Goal: Task Accomplishment & Management: Manage account settings

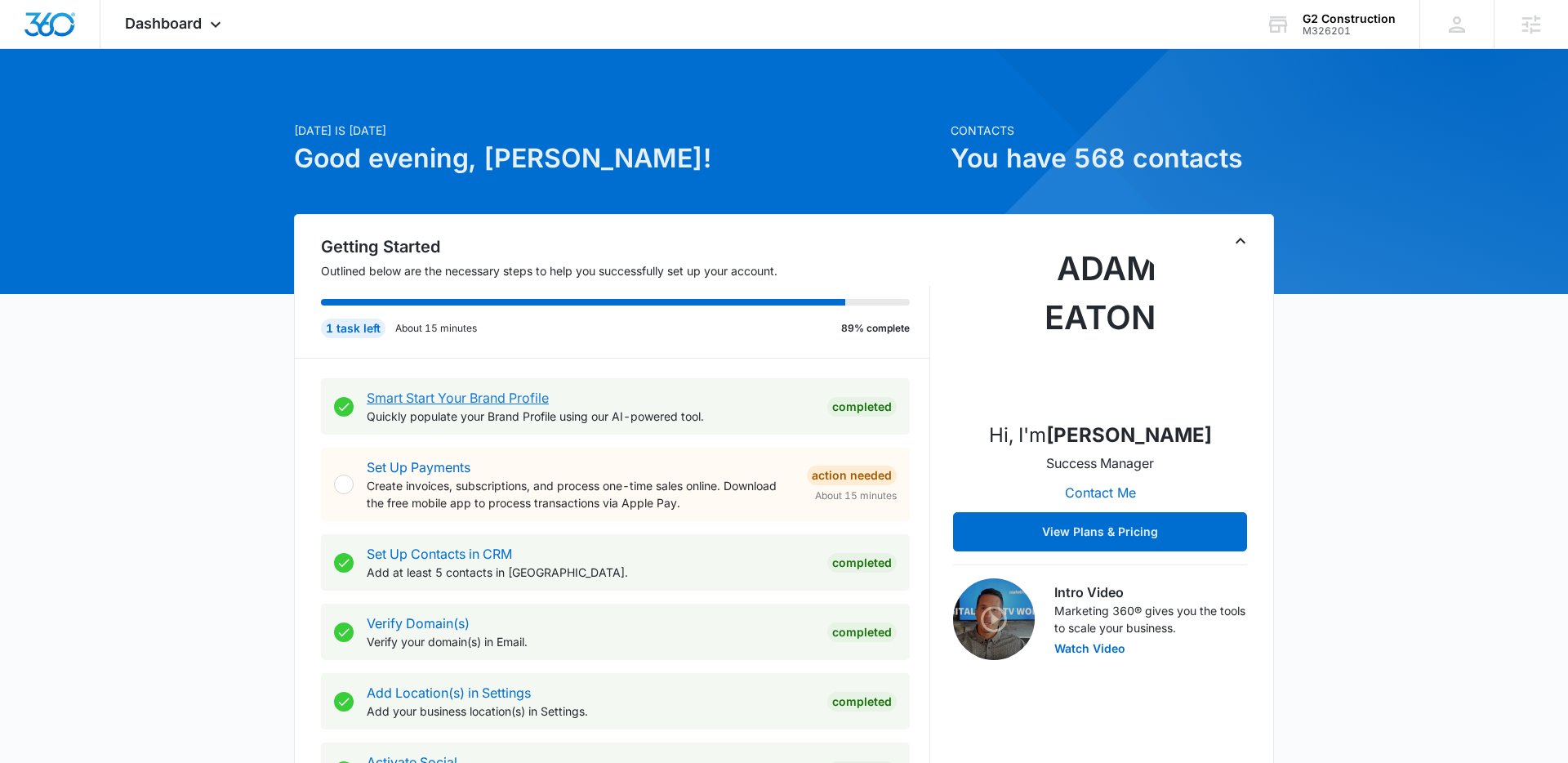
click at [419, 405] on link "Smart Start Your Brand Profile" at bounding box center [457, 397] width 182 height 17
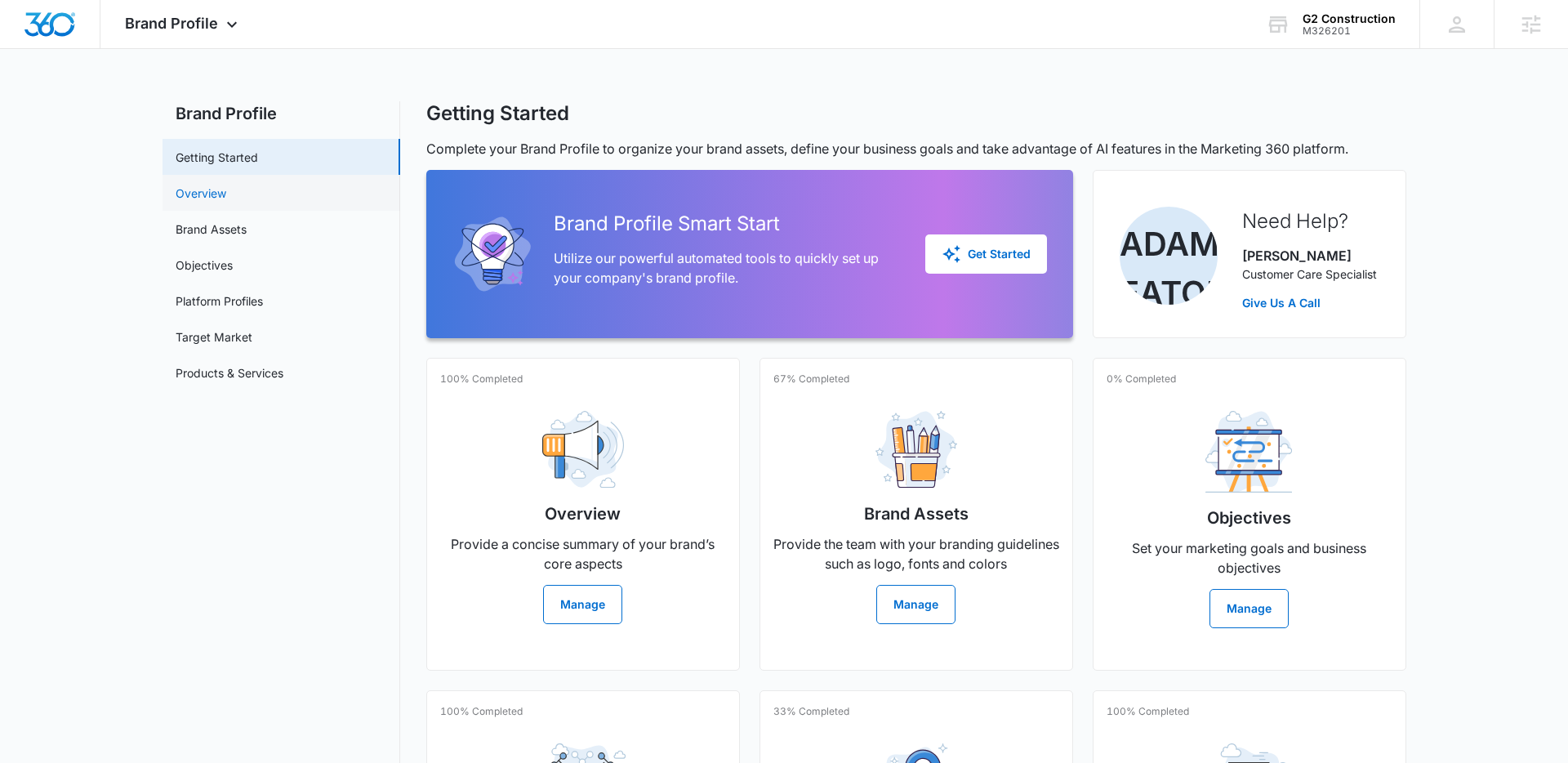
click at [226, 186] on link "Overview" at bounding box center [201, 194] width 51 height 18
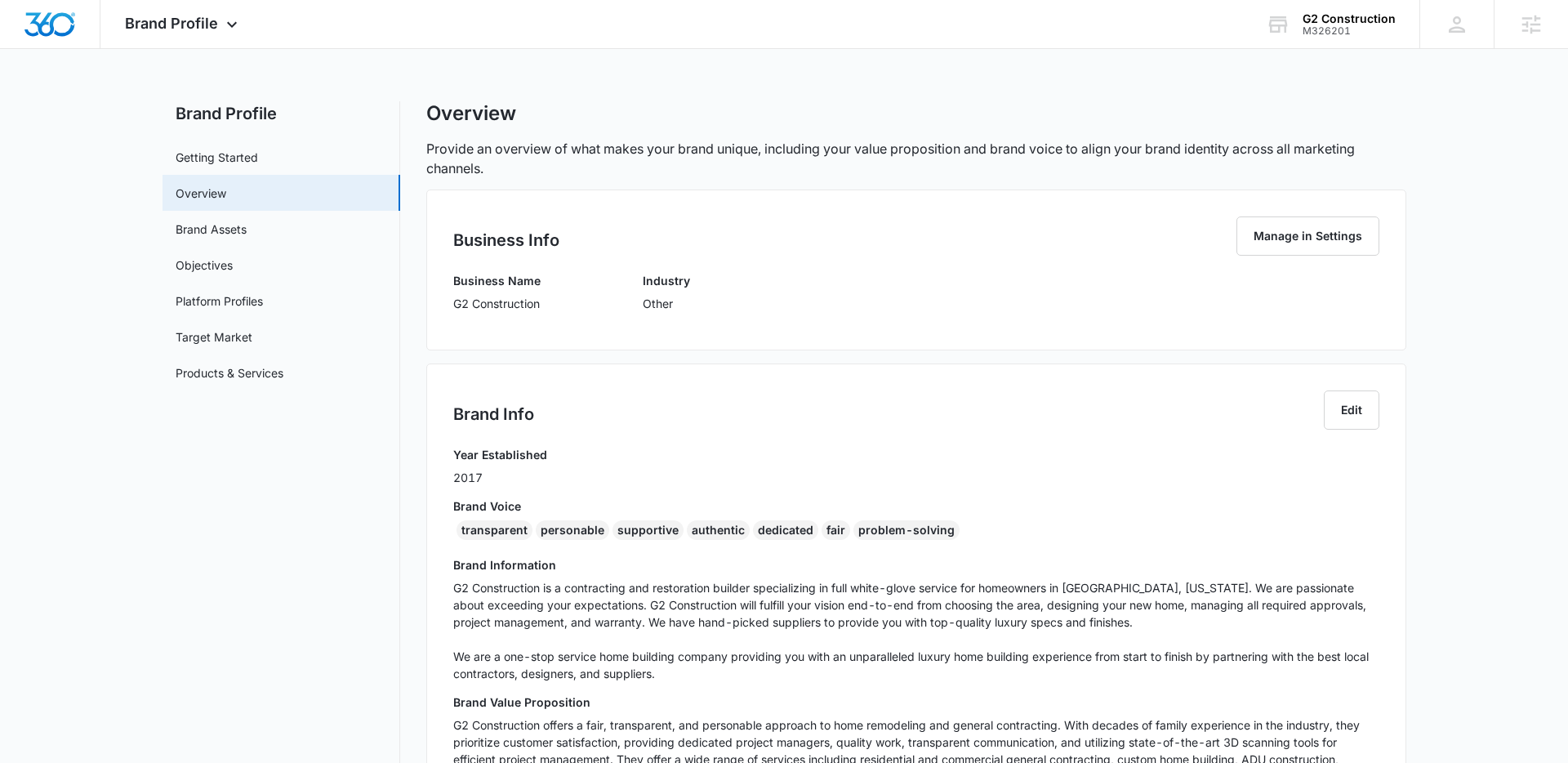
click at [431, 299] on div "Business Info Manage in Settings Business Name G2 Construction Industry Other" at bounding box center [916, 270] width 980 height 161
drag, startPoint x: 445, startPoint y: 306, endPoint x: 488, endPoint y: 310, distance: 43.2
click at [488, 310] on div "Business Info Manage in Settings Business Name G2 Construction Industry Other" at bounding box center [916, 270] width 980 height 161
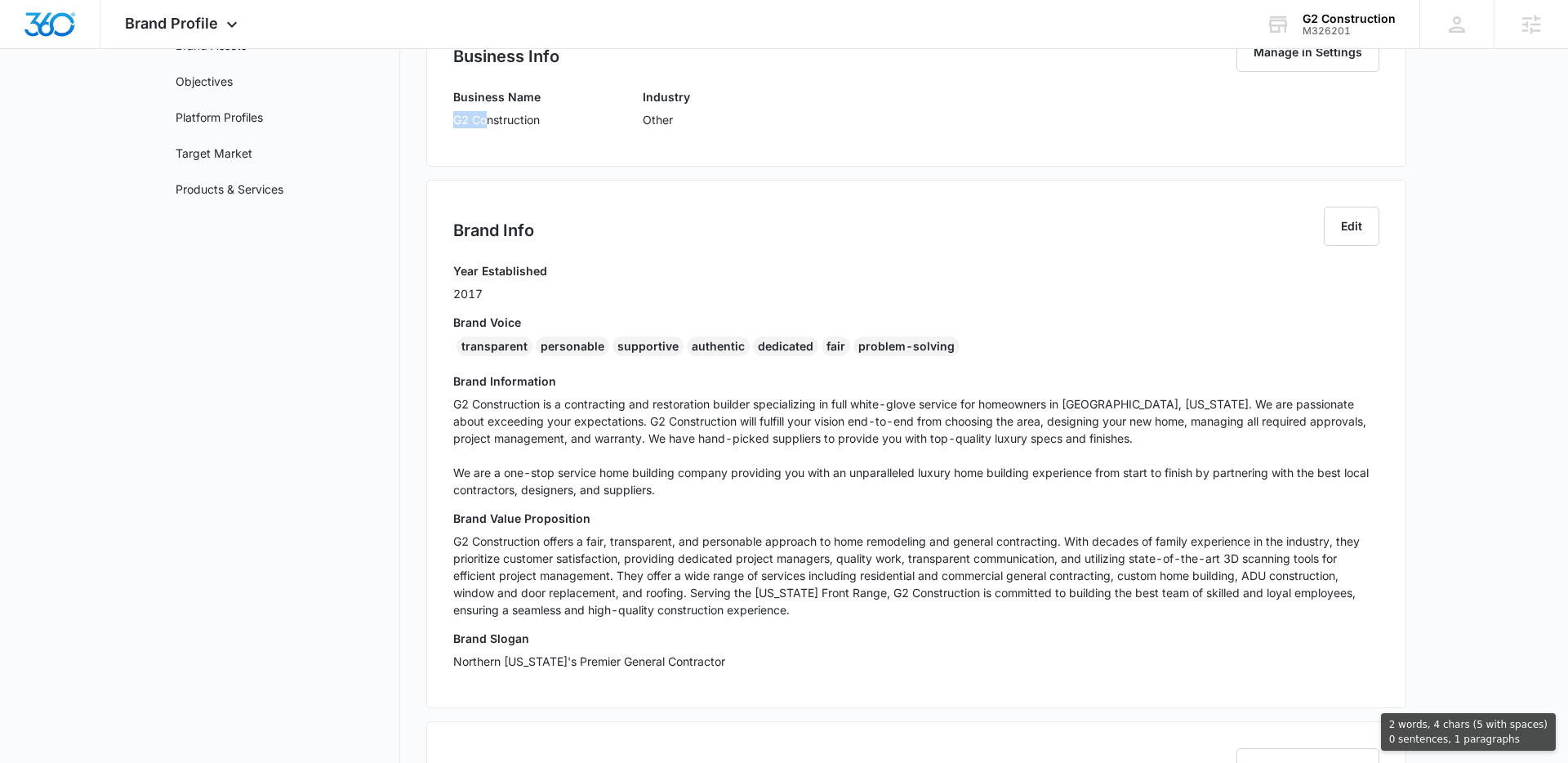
scroll to position [510, 0]
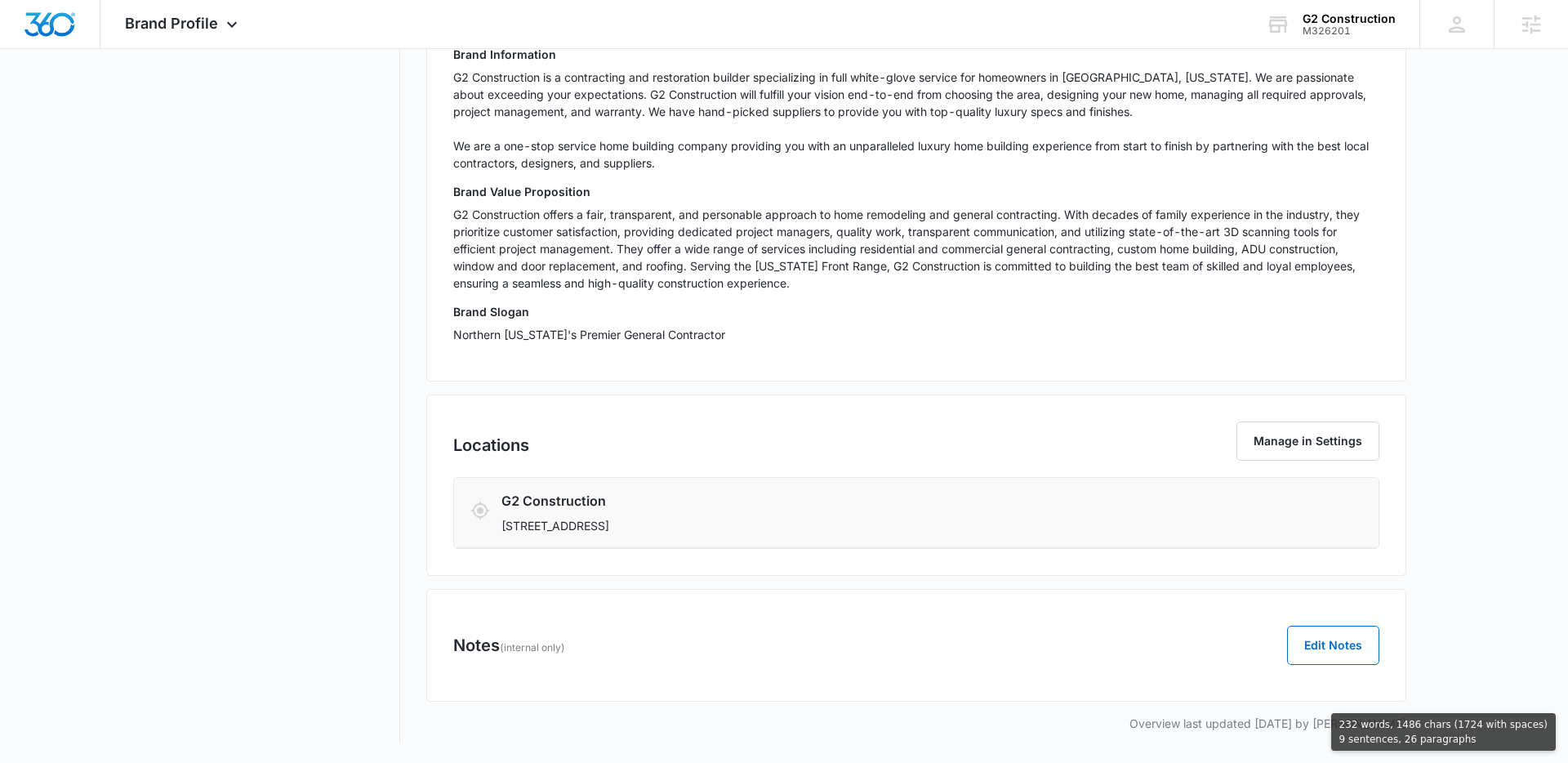
click at [754, 531] on p "[STREET_ADDRESS]" at bounding box center [839, 526] width 676 height 18
copy div "G2 Construction Industry Other Brand Info Edit Year Established 2017 Brand Voic…"
click at [176, 40] on div "Brand Profile Apps Reputation Forms CRM Email Social Content Ads Intelligence F…" at bounding box center [183, 23] width 165 height 48
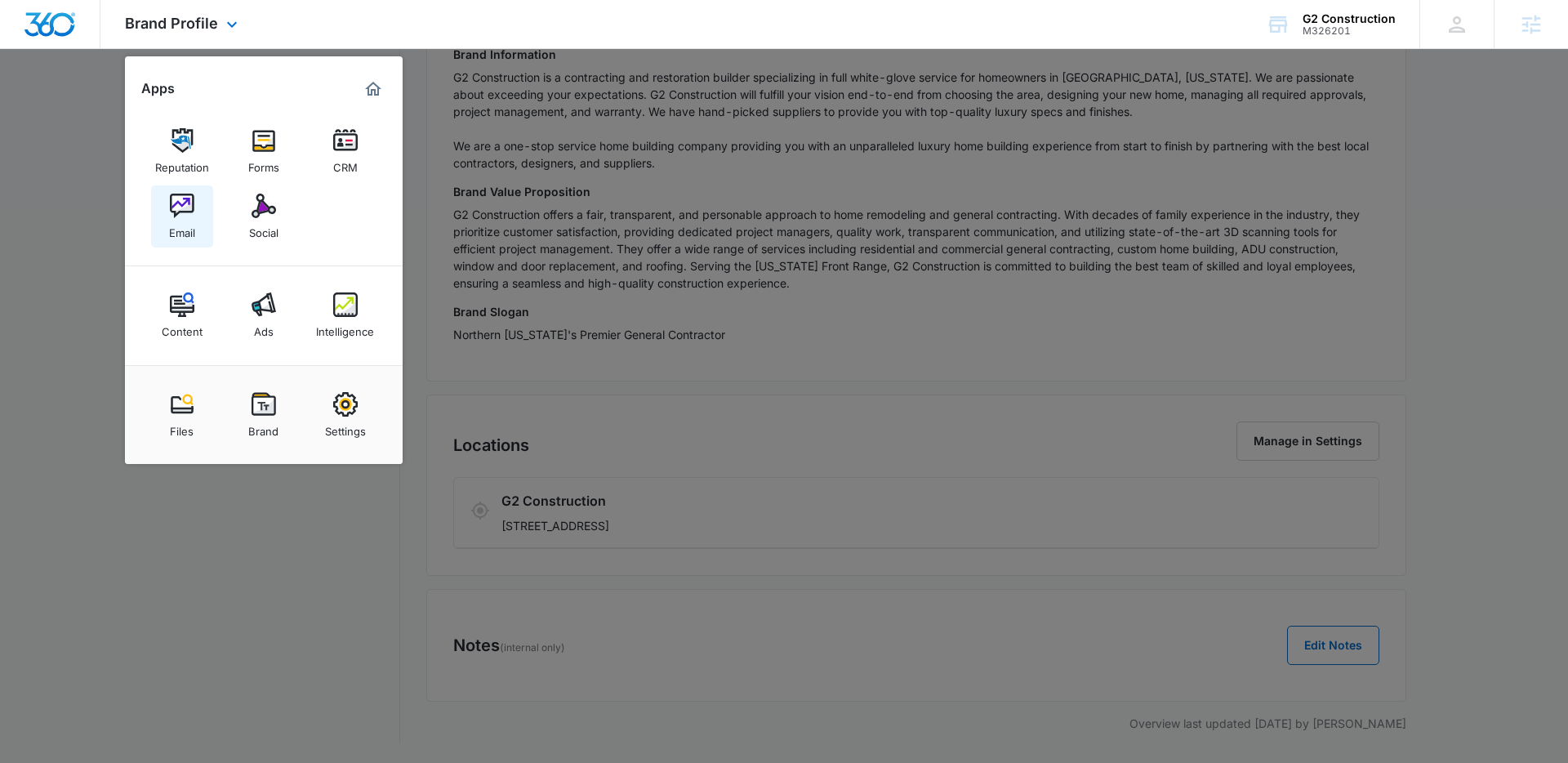
click at [164, 216] on link "Email" at bounding box center [182, 216] width 62 height 62
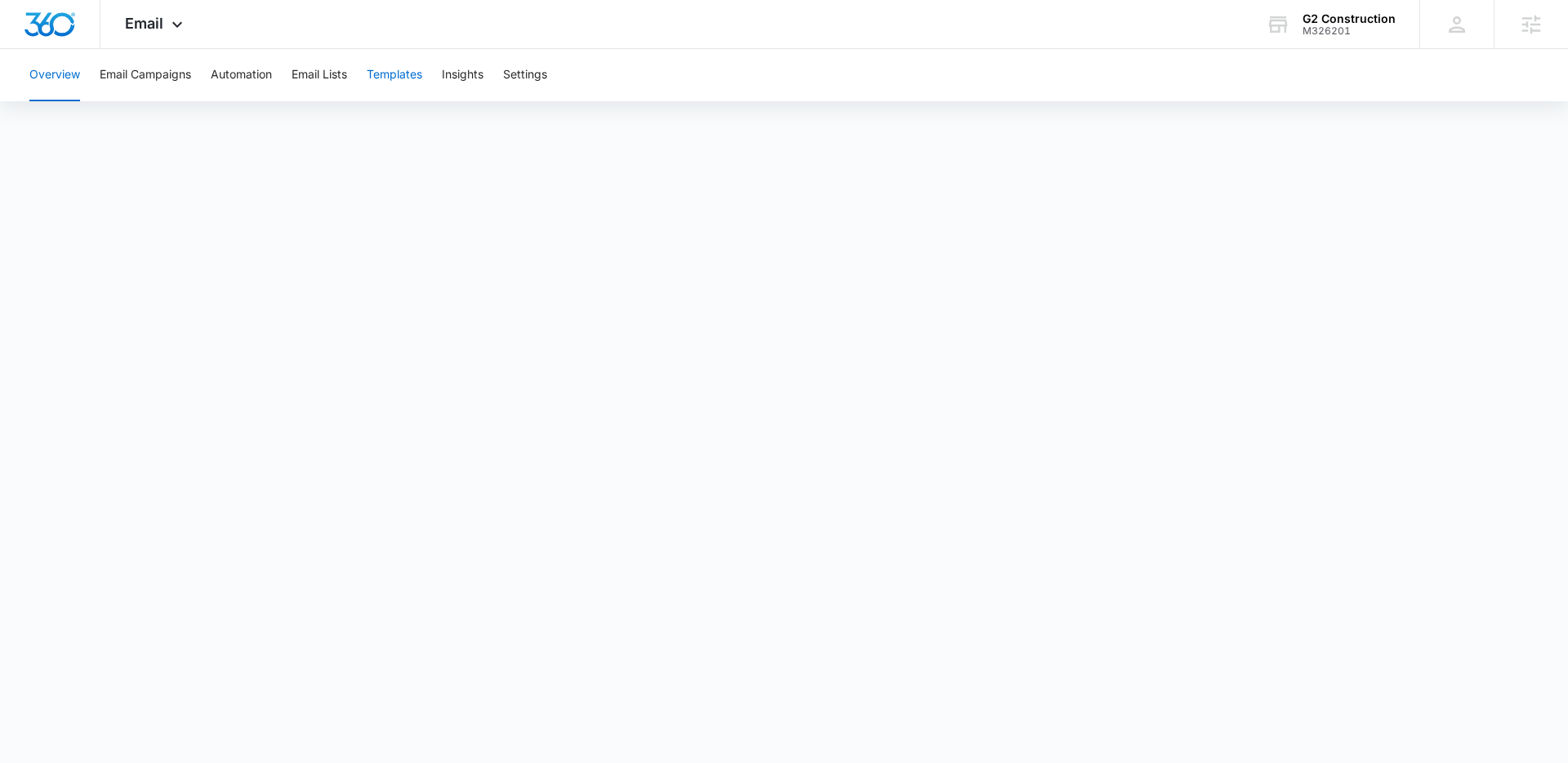
click at [380, 67] on button "Templates" at bounding box center [394, 75] width 55 height 53
click at [390, 65] on button "Templates" at bounding box center [394, 75] width 55 height 53
click at [469, 70] on button "Insights" at bounding box center [462, 75] width 42 height 53
click at [421, 70] on button "Templates" at bounding box center [394, 75] width 55 height 53
click at [156, 93] on button "Email Campaigns" at bounding box center [145, 75] width 91 height 53
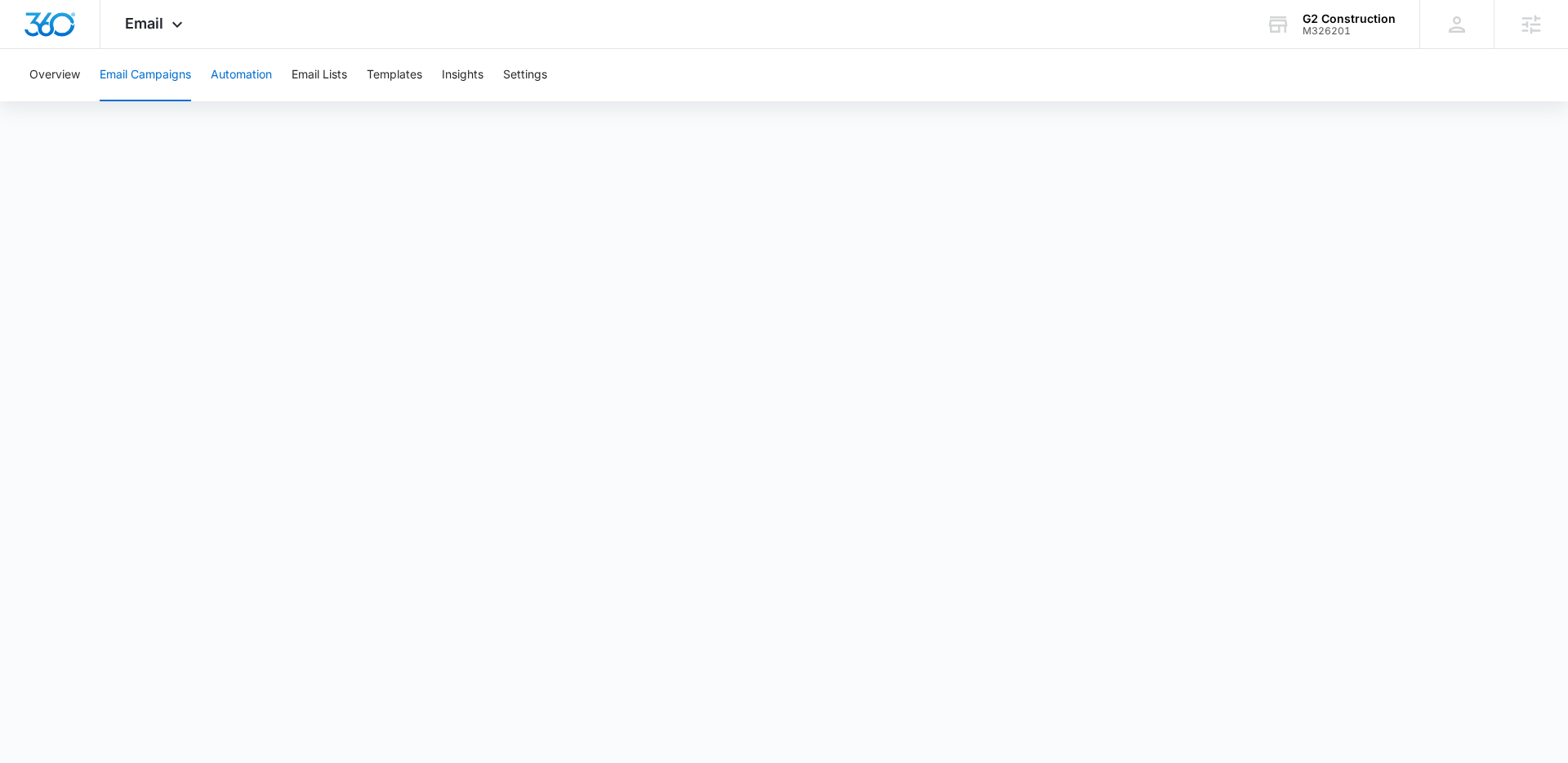
click at [244, 76] on button "Automation" at bounding box center [240, 75] width 61 height 53
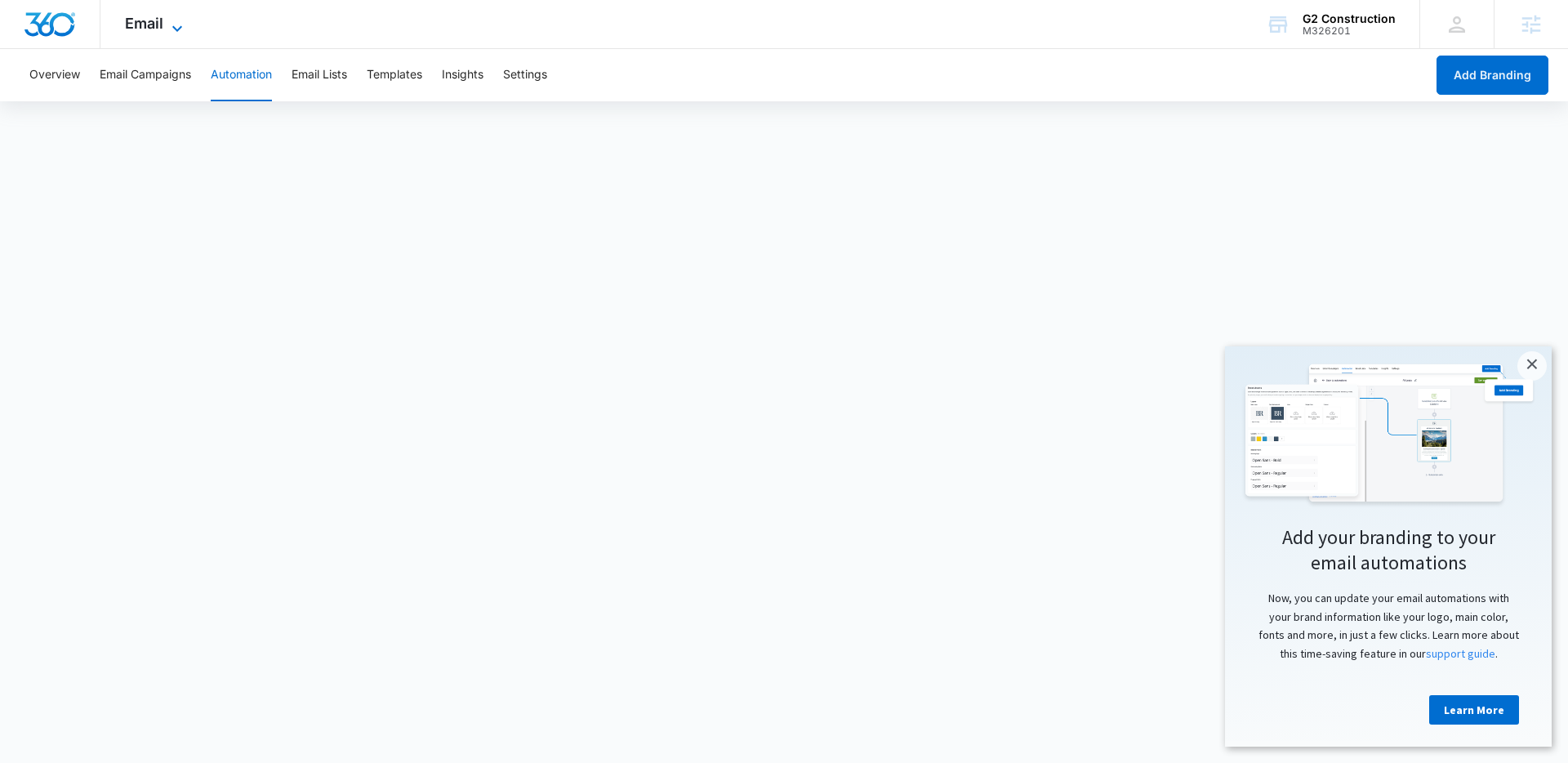
click at [131, 22] on span "Email" at bounding box center [143, 23] width 38 height 18
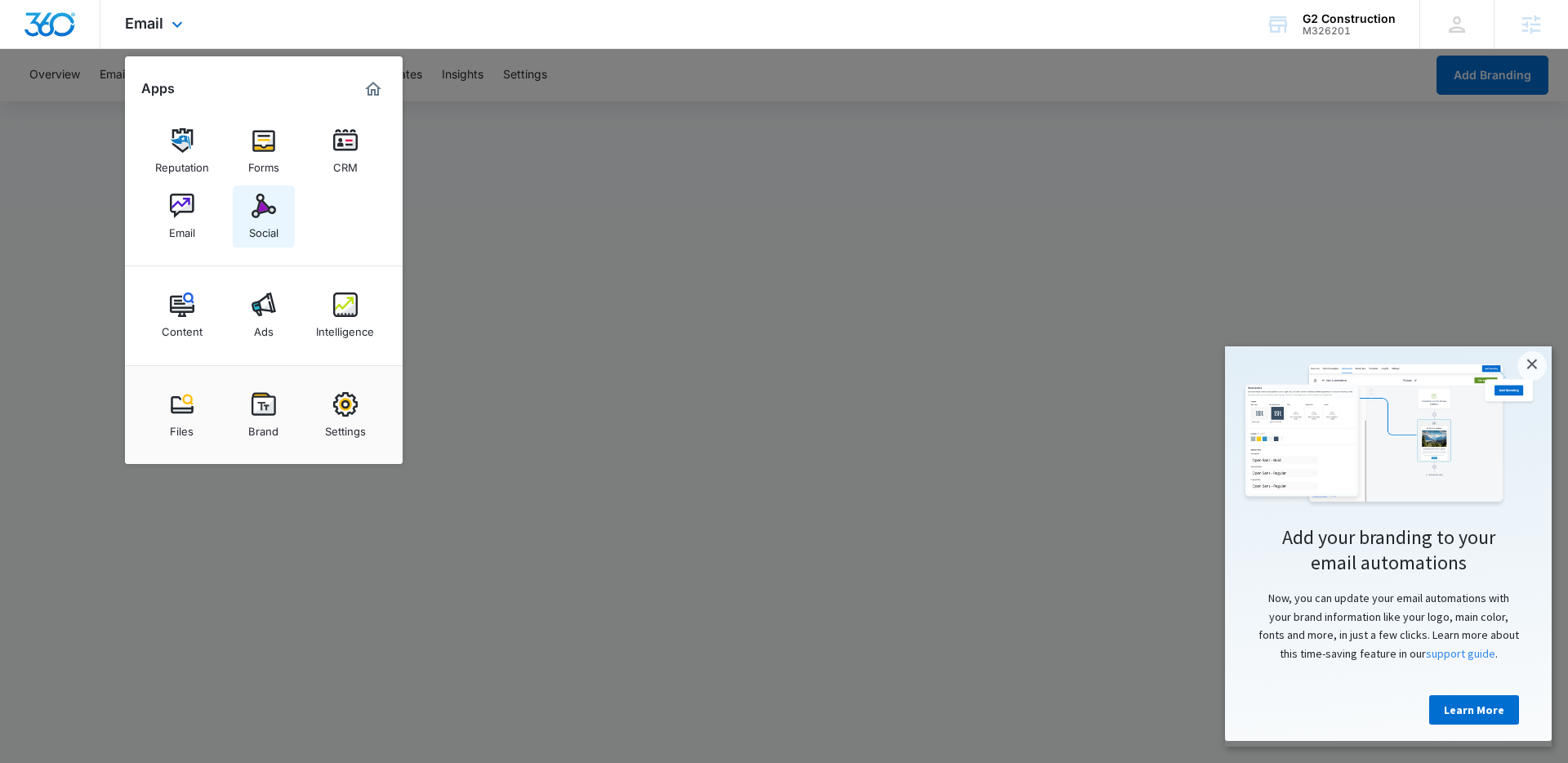
click at [258, 210] on img at bounding box center [263, 205] width 24 height 24
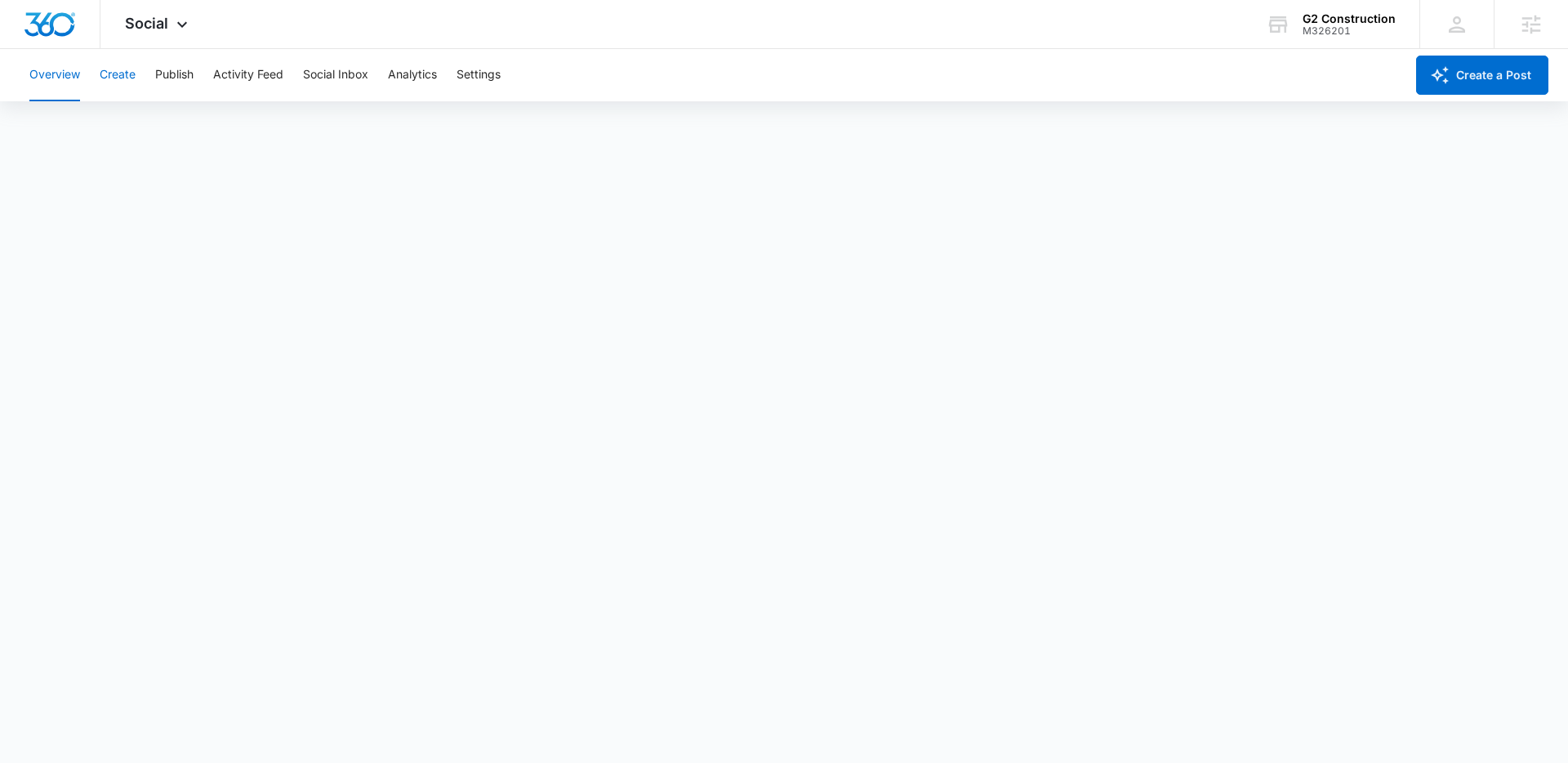
click at [124, 73] on button "Create" at bounding box center [117, 75] width 36 height 53
click at [155, 124] on button "Approvals" at bounding box center [160, 125] width 55 height 46
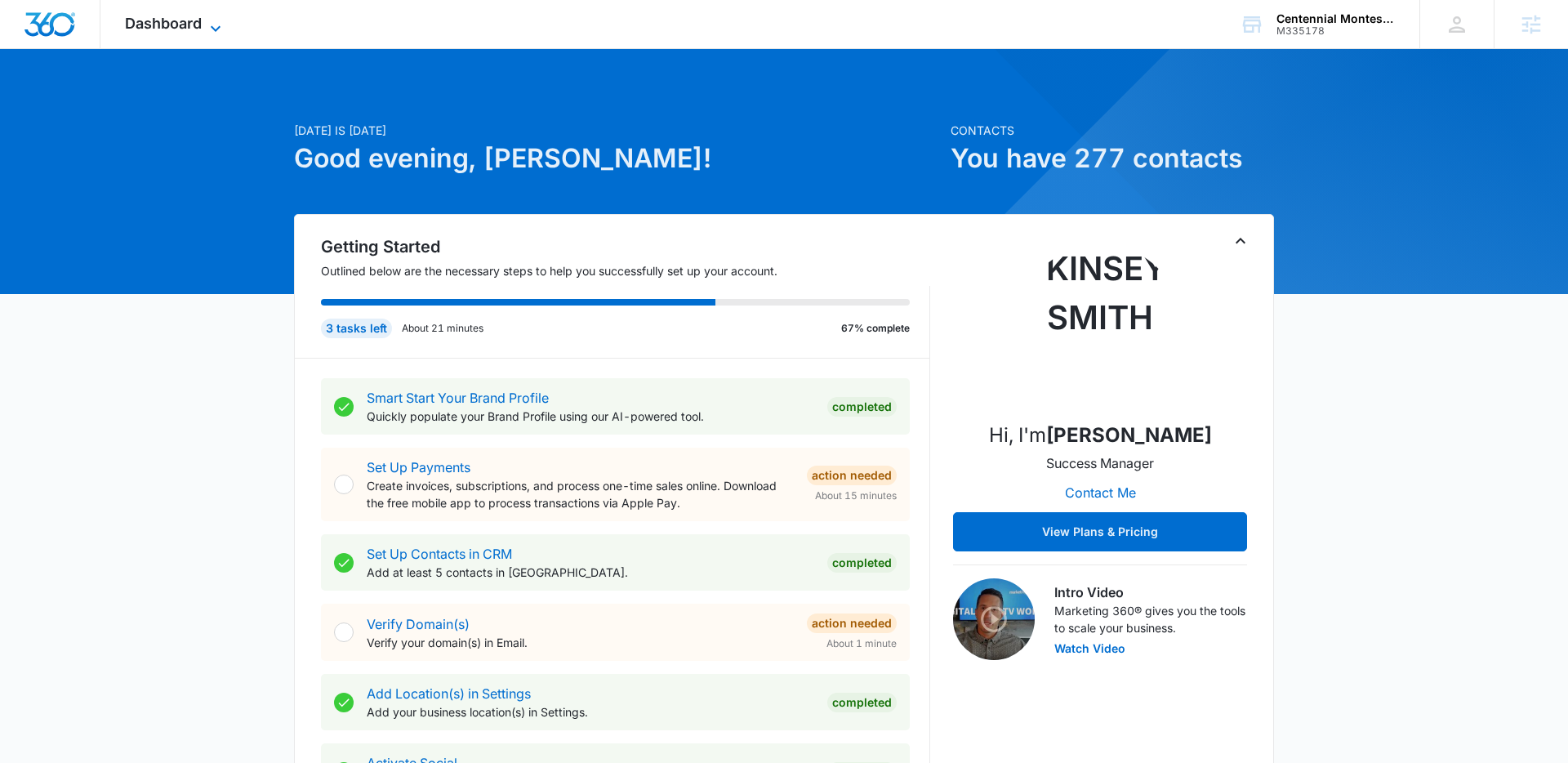
click at [188, 27] on span "Dashboard" at bounding box center [163, 23] width 77 height 18
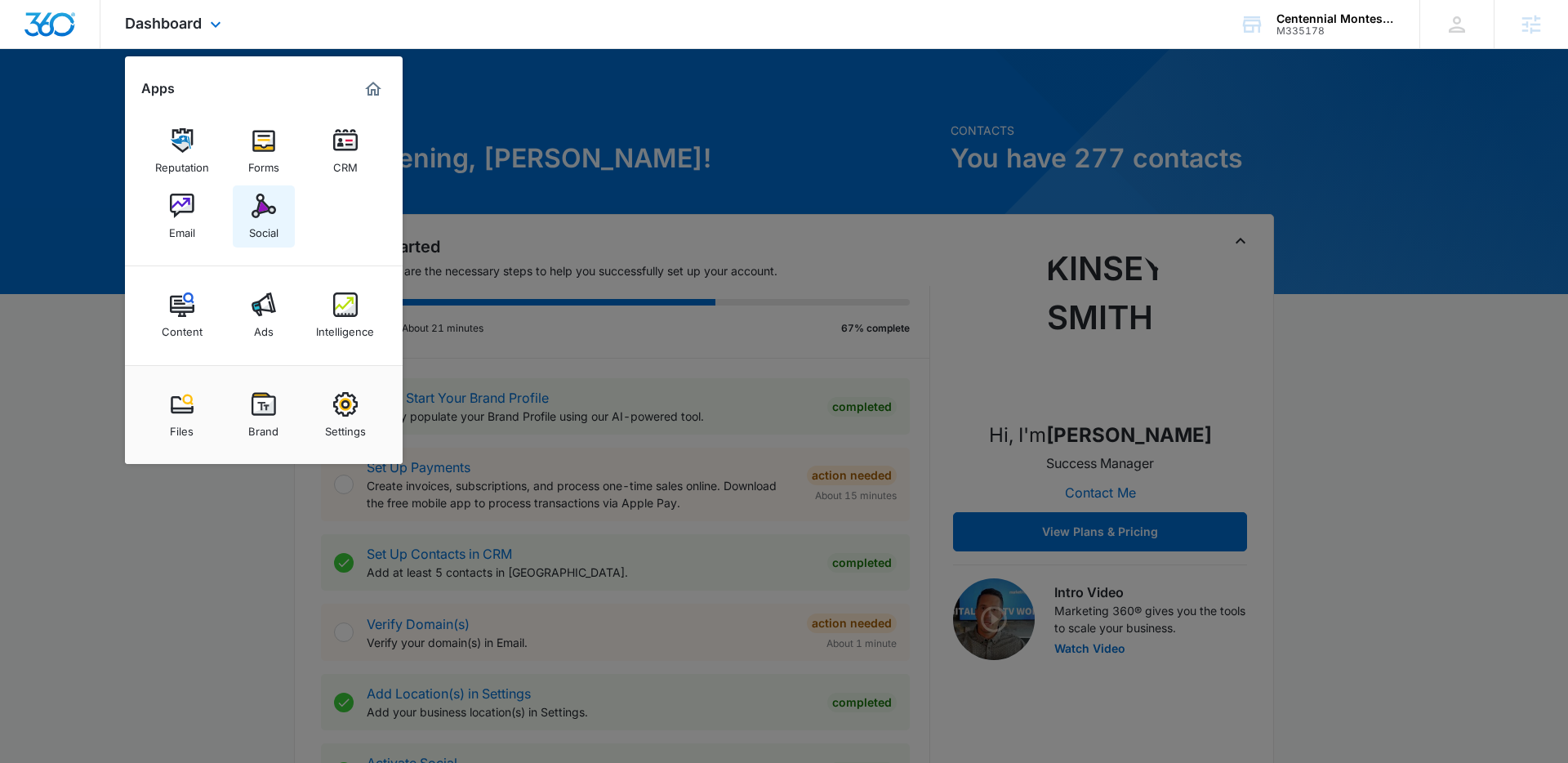
click at [238, 222] on link "Social" at bounding box center [264, 216] width 62 height 62
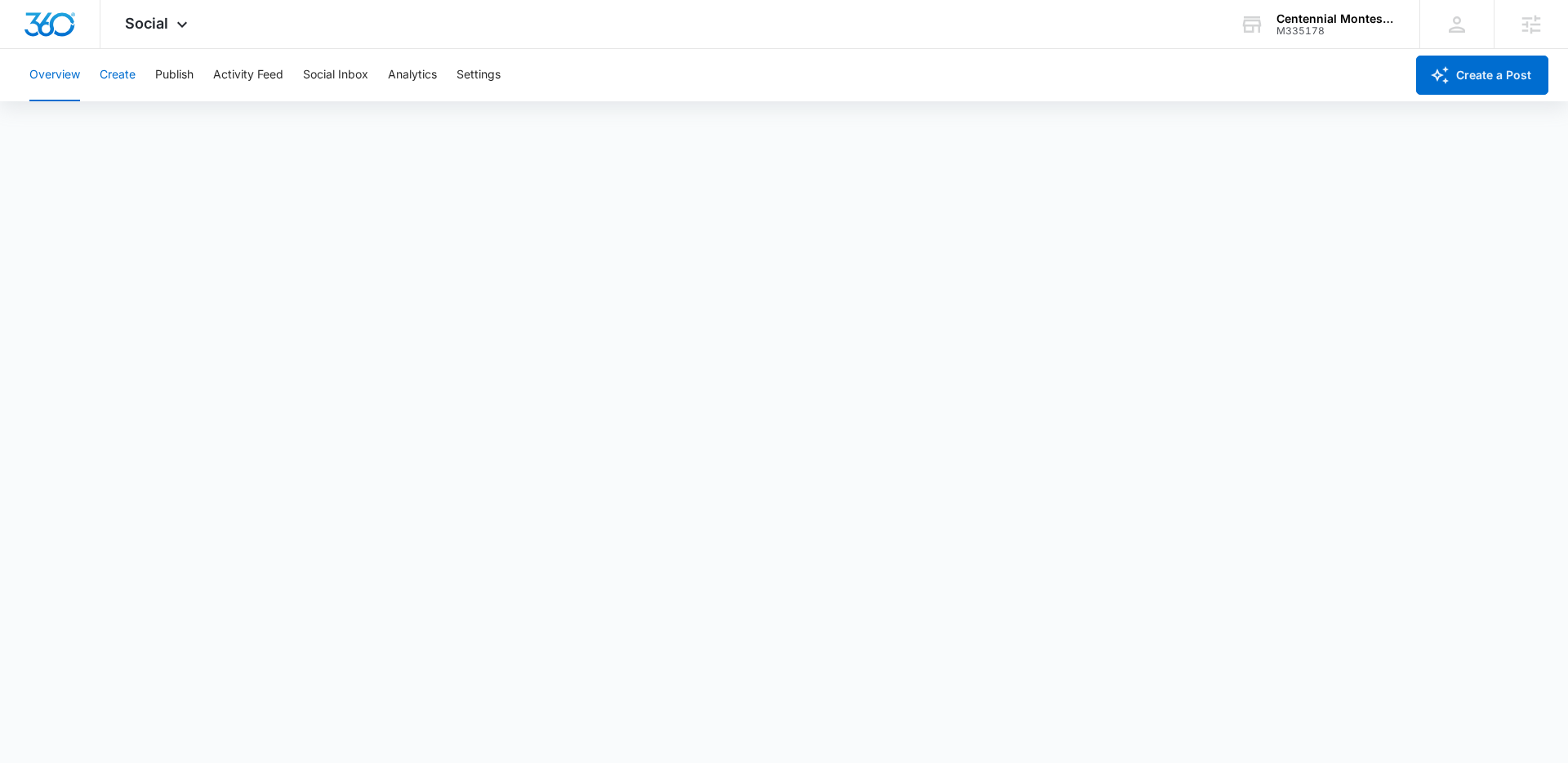
click at [104, 67] on button "Create" at bounding box center [117, 75] width 36 height 53
click at [175, 126] on button "Approvals" at bounding box center [160, 125] width 55 height 46
click at [164, 126] on button "Approvals" at bounding box center [160, 125] width 55 height 46
click at [114, 18] on div "Social Apps Reputation Forms CRM Email Social Content Ads Intelligence Files Br…" at bounding box center [158, 23] width 116 height 48
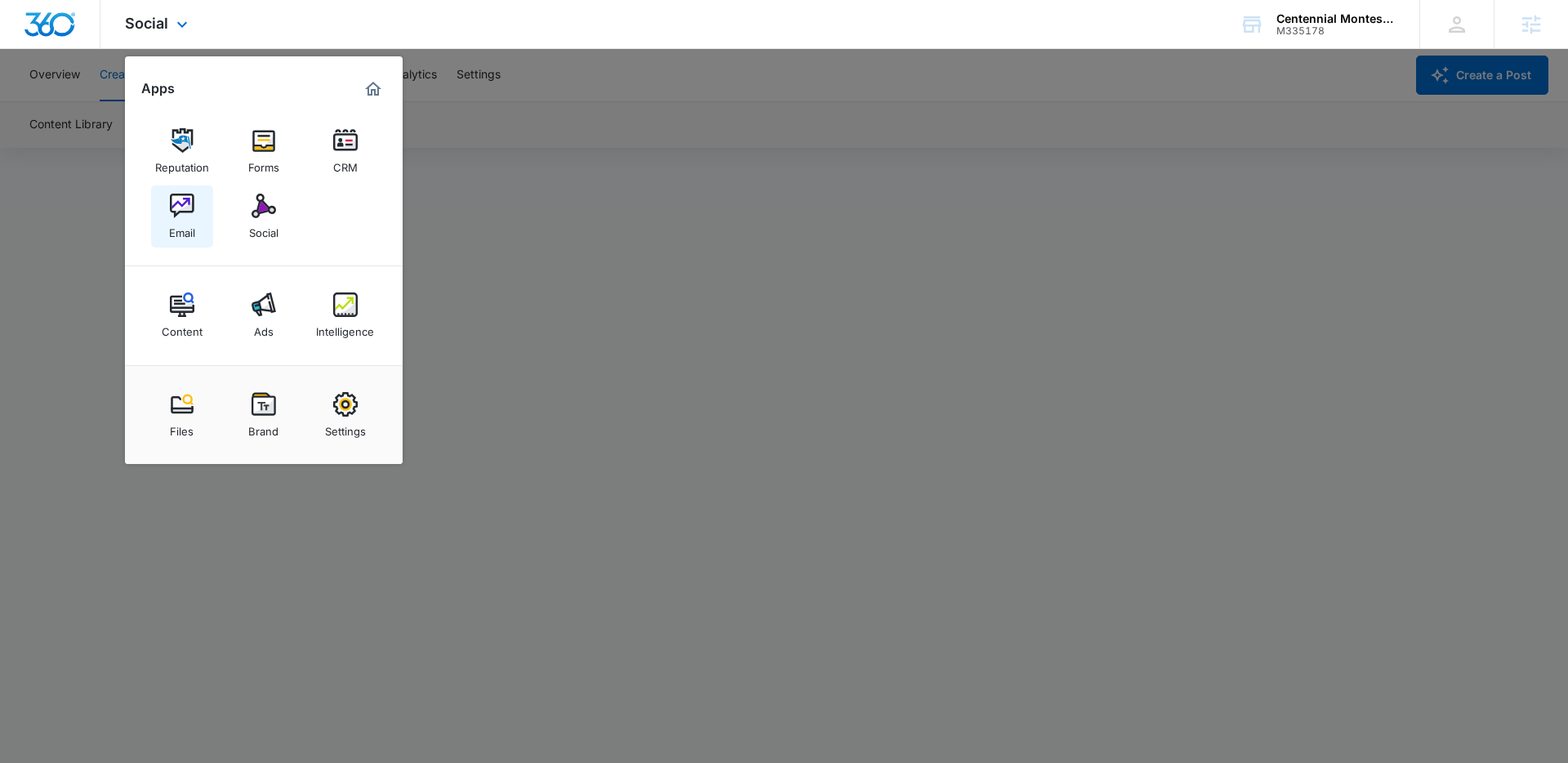
click at [194, 207] on link "Email" at bounding box center [182, 216] width 62 height 62
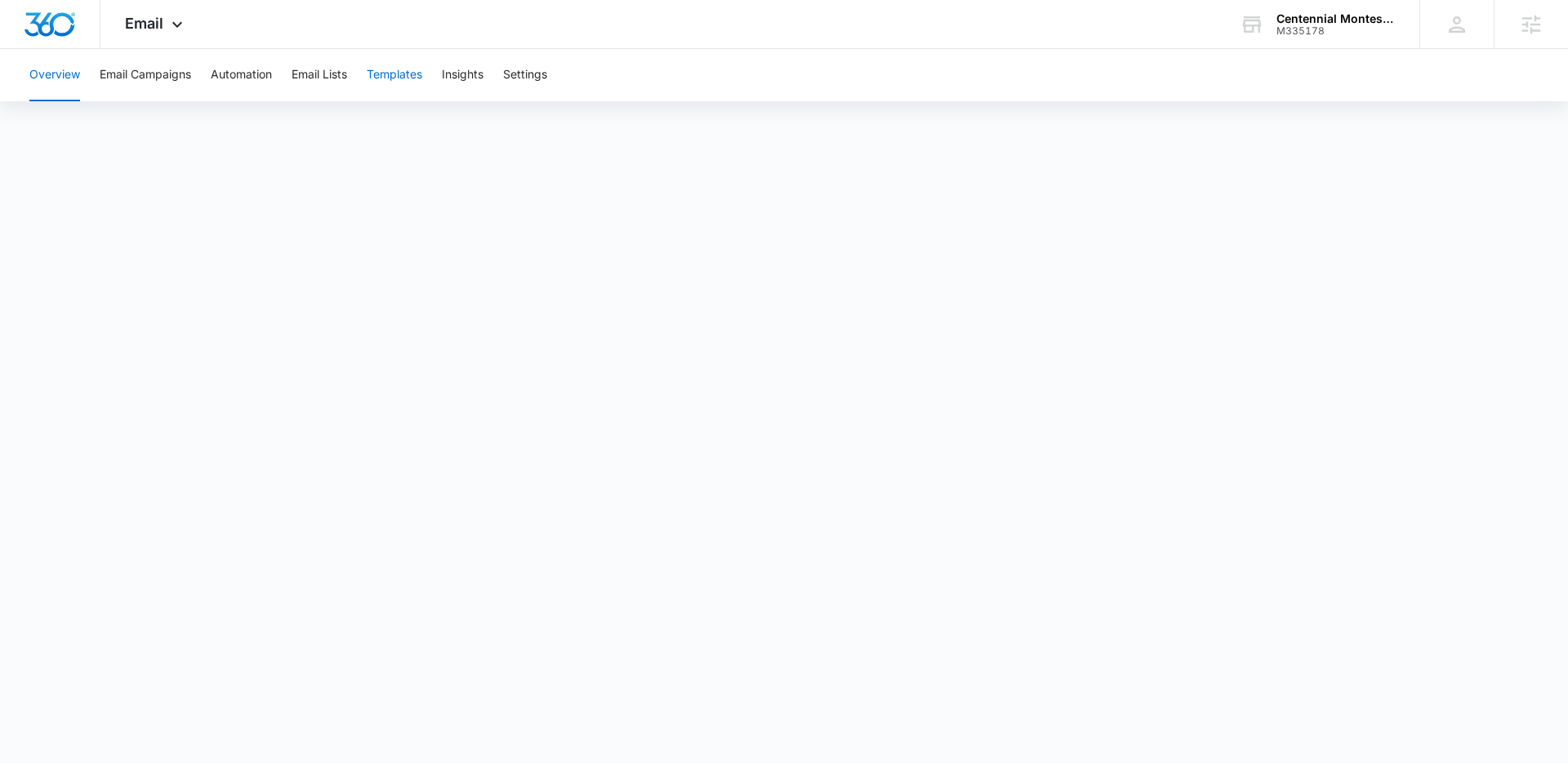
click at [398, 85] on button "Templates" at bounding box center [394, 75] width 55 height 53
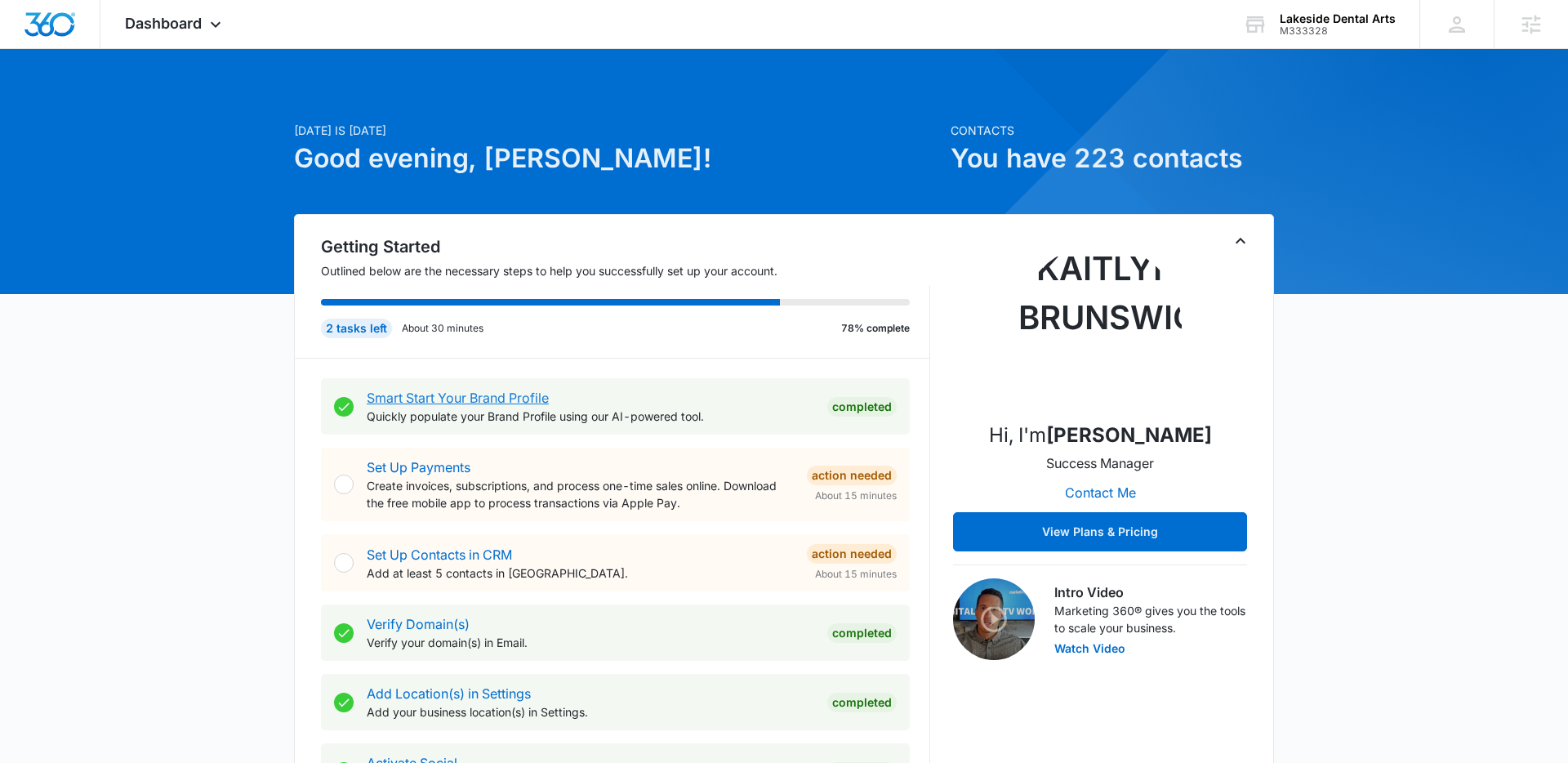
click at [503, 398] on link "Smart Start Your Brand Profile" at bounding box center [457, 397] width 182 height 17
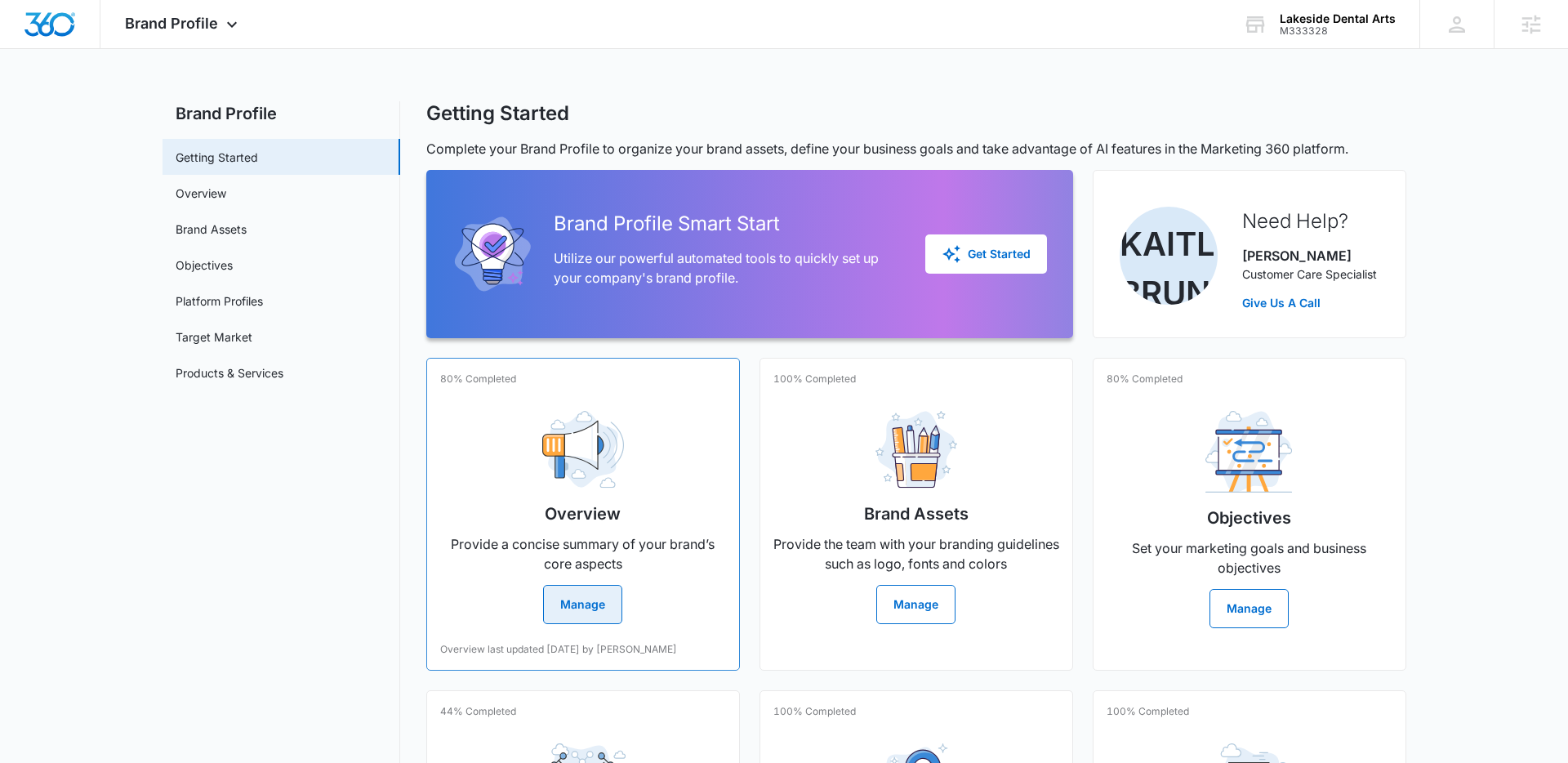
click at [540, 462] on div "Overview Provide a concise summary of your brand’s core aspects Manage" at bounding box center [583, 511] width 286 height 226
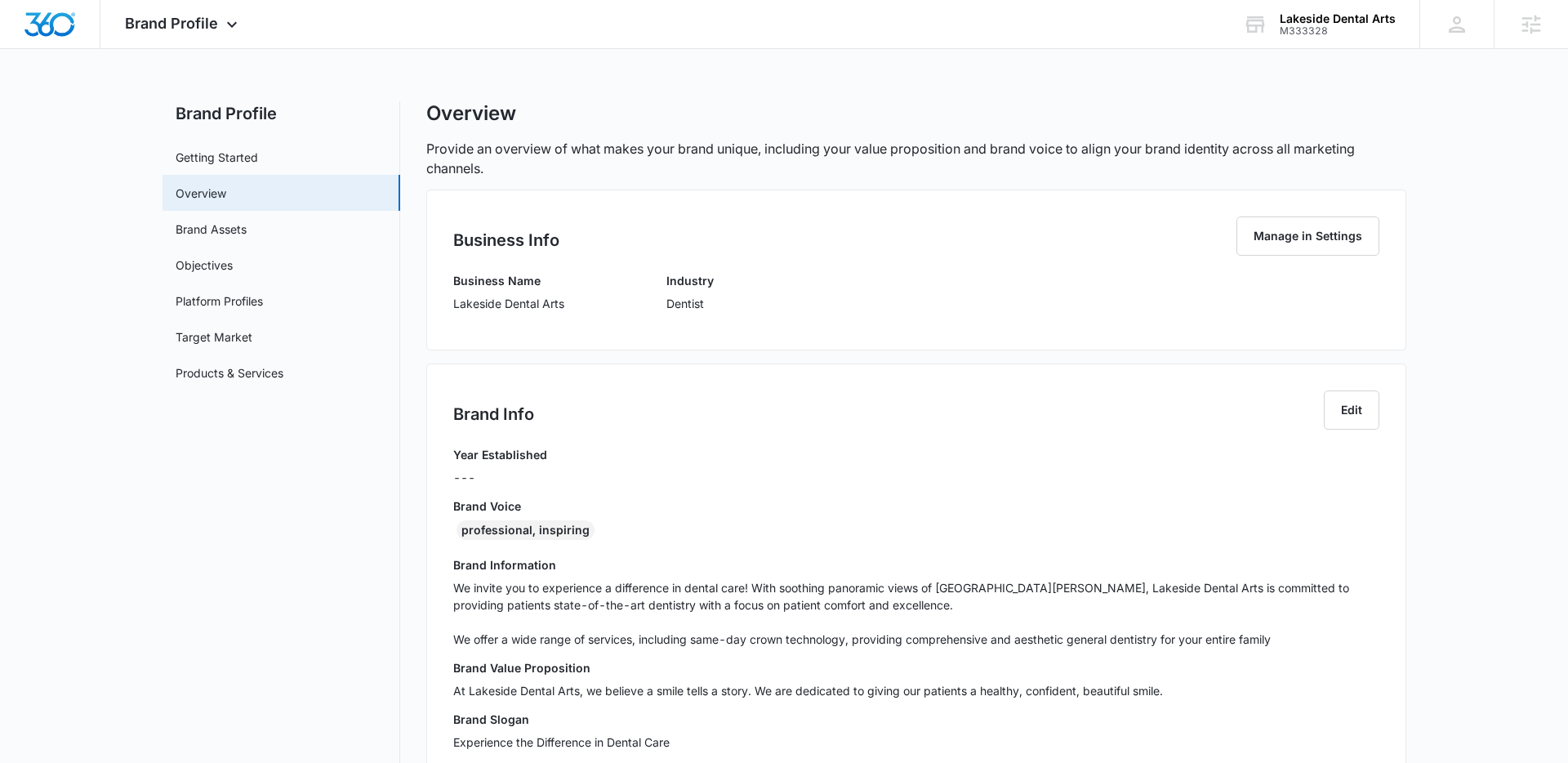
click at [527, 335] on div "Business Info Manage in Settings Business Name Lakeside Dental Arts Industry De…" at bounding box center [916, 270] width 980 height 161
drag, startPoint x: 454, startPoint y: 303, endPoint x: 528, endPoint y: 332, distance: 79.5
click at [528, 332] on div "Business Info Manage in Settings Business Name Lakeside Dental Arts Industry De…" at bounding box center [916, 270] width 980 height 161
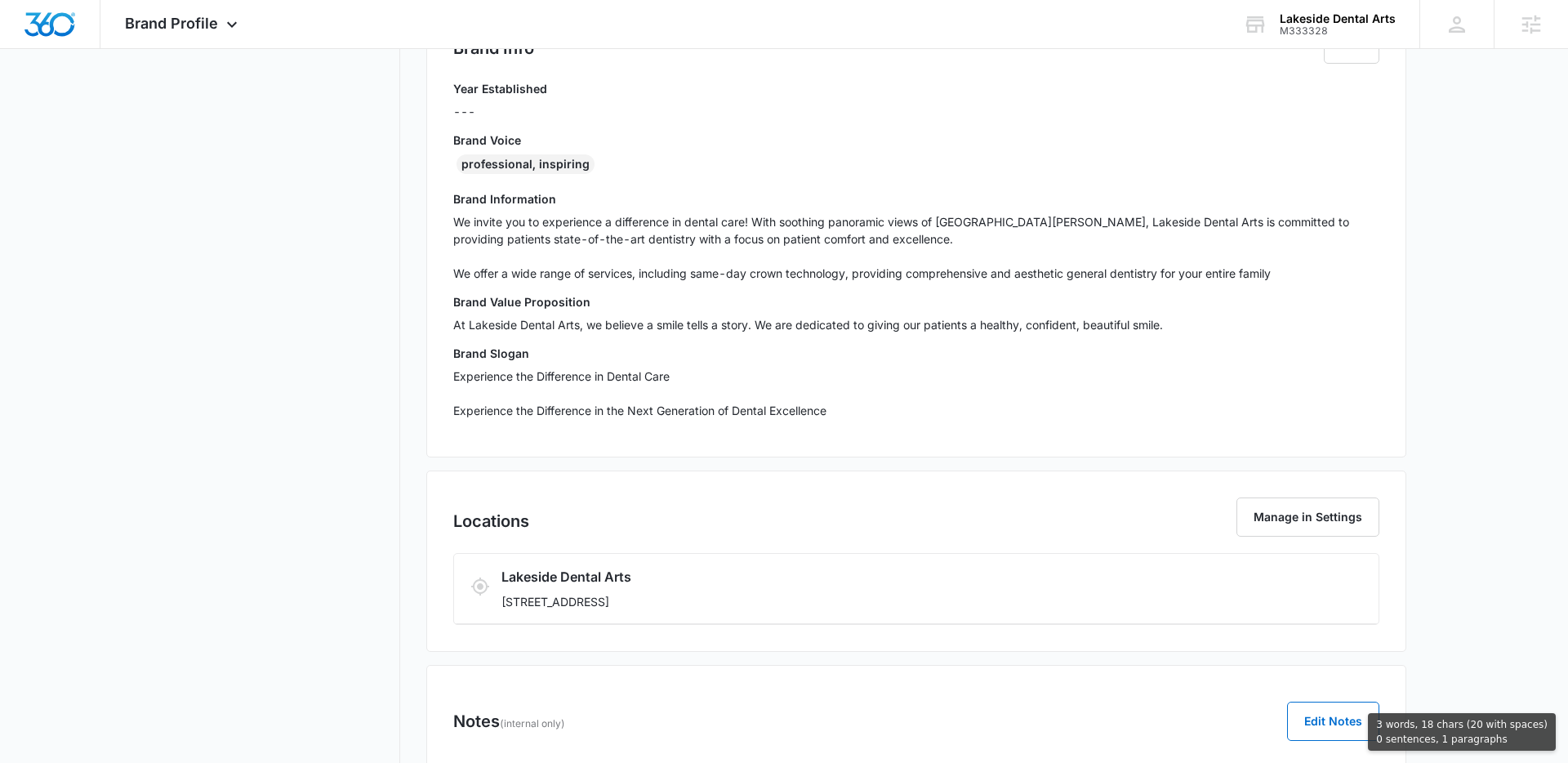
scroll to position [442, 0]
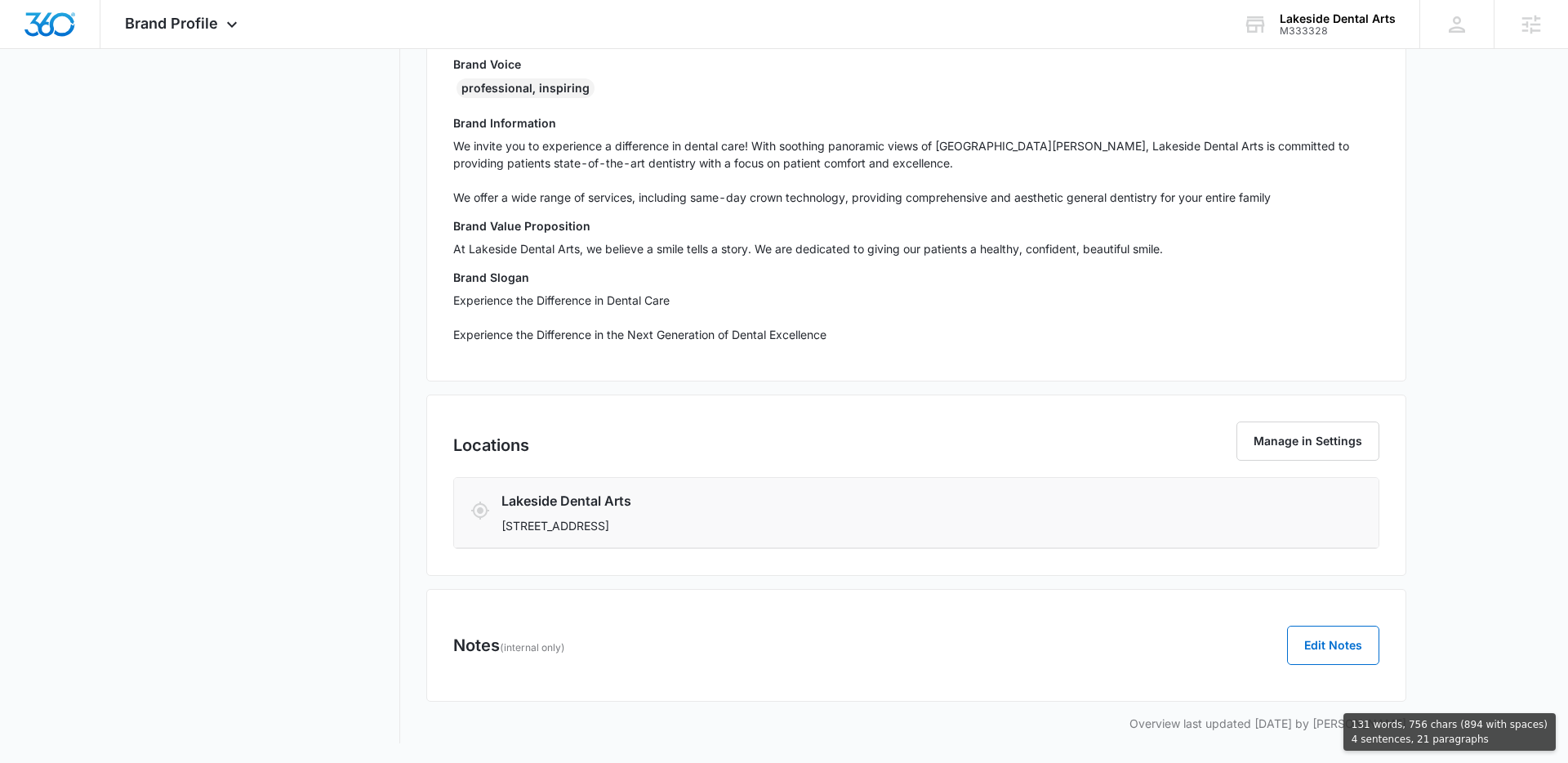
click at [721, 528] on p "2660 US 27 South, Sebring, FL 33870" at bounding box center [839, 526] width 676 height 18
copy div "Lakeside Dental Arts Industry Dentist Brand Info Edit Year Established --- Bran…"
